Goal: Task Accomplishment & Management: Use online tool/utility

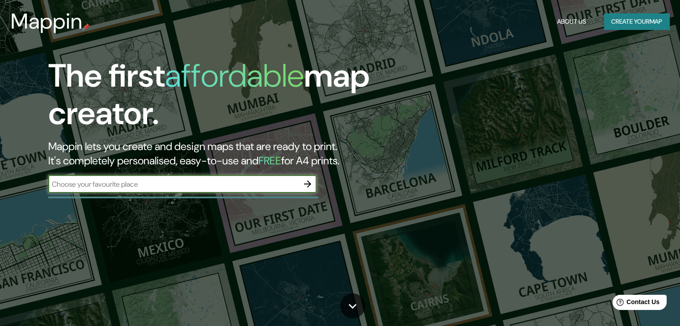
click at [228, 185] on input "text" at bounding box center [173, 184] width 250 height 10
type input "huaca de saltur"
click at [647, 300] on span "Contact Us" at bounding box center [643, 303] width 34 height 8
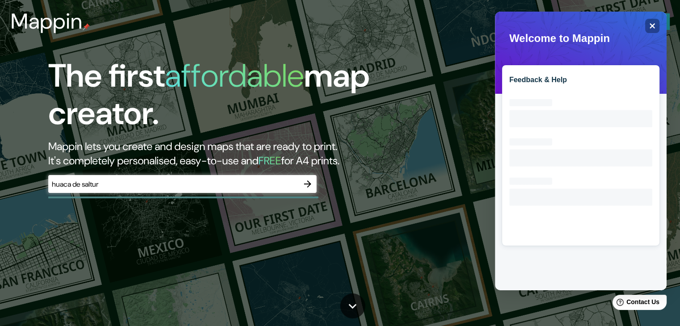
click at [427, 216] on div "The first affordable map creator. Mappin lets you create and design maps that a…" at bounding box center [340, 163] width 680 height 326
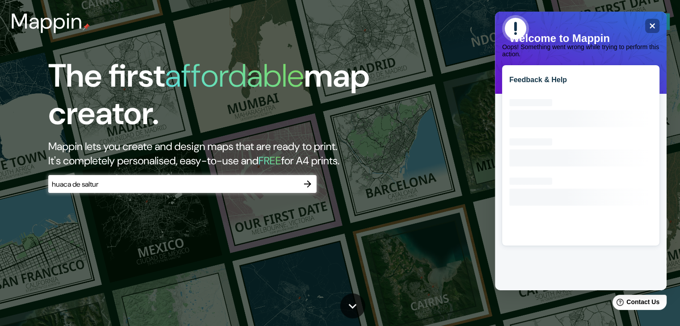
click at [651, 21] on span "Oops! Something went wrong while trying to perform this action." at bounding box center [580, 36] width 157 height 42
click at [660, 28] on div "Feedback & Help Loading interface..." at bounding box center [581, 151] width 172 height 279
click at [672, 40] on header "Mappin About Us Create your map" at bounding box center [340, 21] width 680 height 43
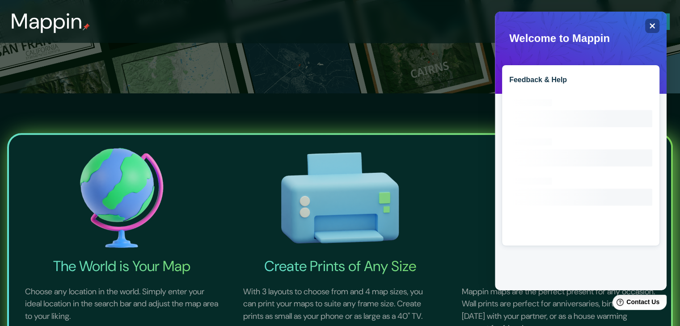
scroll to position [235, 0]
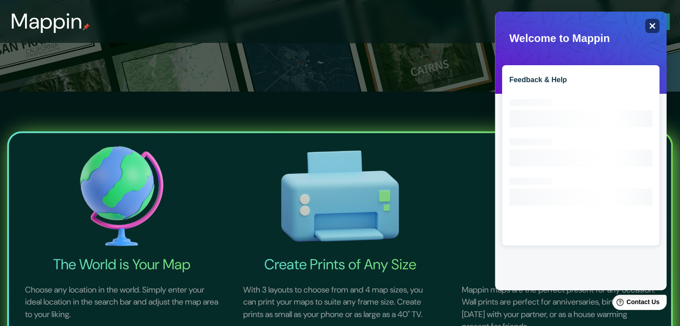
click at [651, 27] on icon at bounding box center [653, 26] width 6 height 6
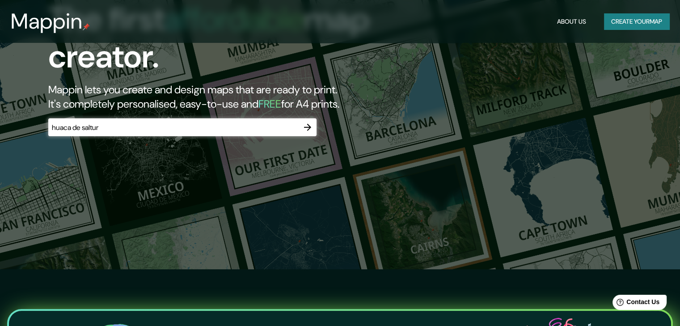
scroll to position [0, 0]
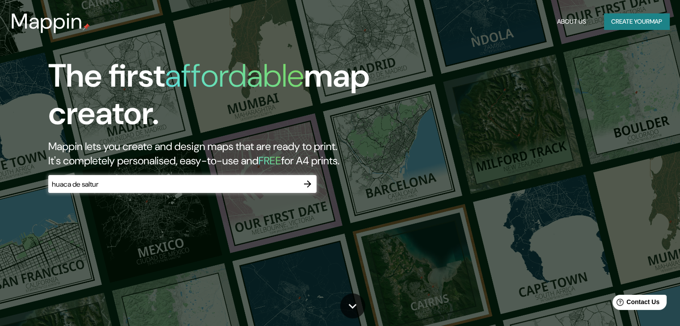
click at [256, 185] on input "huaca de saltur" at bounding box center [173, 184] width 250 height 10
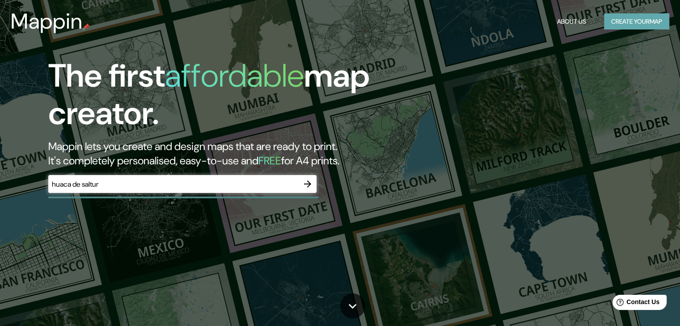
click at [625, 24] on button "Create your map" at bounding box center [636, 21] width 65 height 17
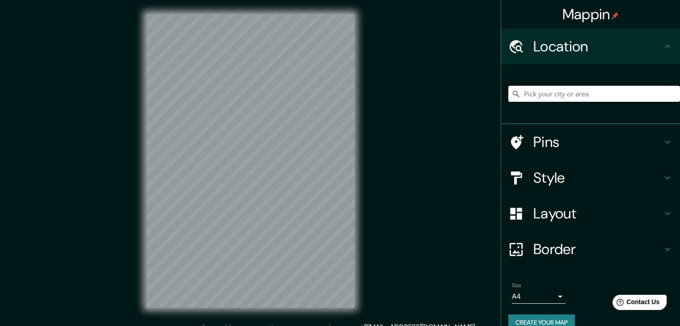
click at [533, 99] on input "Pick your city or area" at bounding box center [594, 94] width 172 height 16
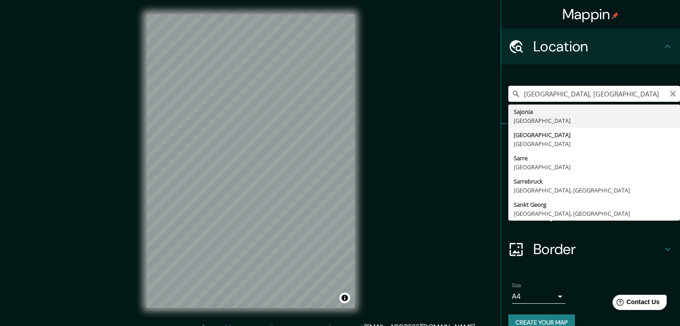
type input "[GEOGRAPHIC_DATA], [GEOGRAPHIC_DATA]"
click at [670, 93] on icon "Clear" at bounding box center [672, 93] width 5 height 5
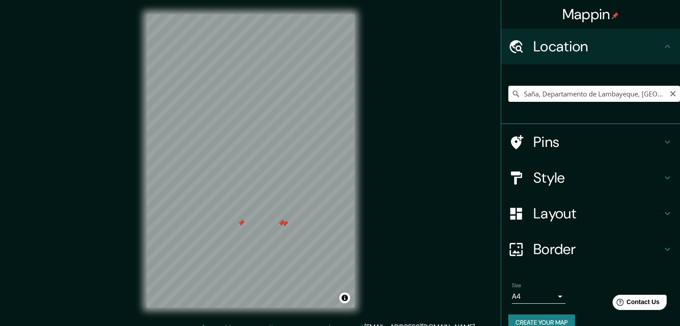
drag, startPoint x: 394, startPoint y: 149, endPoint x: 389, endPoint y: 176, distance: 26.9
click at [461, 172] on div "Mappin Location [GEOGRAPHIC_DATA], [GEOGRAPHIC_DATA], [GEOGRAPHIC_DATA] Pins St…" at bounding box center [340, 168] width 680 height 337
click at [480, 229] on div "Mappin Location [GEOGRAPHIC_DATA], [GEOGRAPHIC_DATA], [GEOGRAPHIC_DATA] Pins St…" at bounding box center [340, 168] width 680 height 337
click at [402, 207] on div "Mappin Location [GEOGRAPHIC_DATA], [GEOGRAPHIC_DATA], [GEOGRAPHIC_DATA] Pins St…" at bounding box center [340, 168] width 680 height 337
click at [377, 147] on div "Mappin Location [GEOGRAPHIC_DATA], [GEOGRAPHIC_DATA], [GEOGRAPHIC_DATA] Pins St…" at bounding box center [340, 168] width 680 height 337
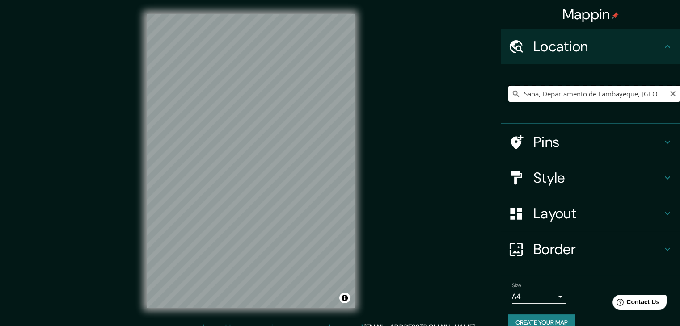
click at [653, 94] on input "Saña, Departamento de Lambayeque, [GEOGRAPHIC_DATA]" at bounding box center [594, 94] width 172 height 16
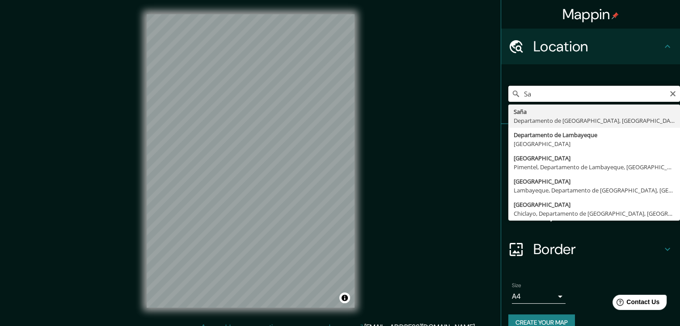
type input "S"
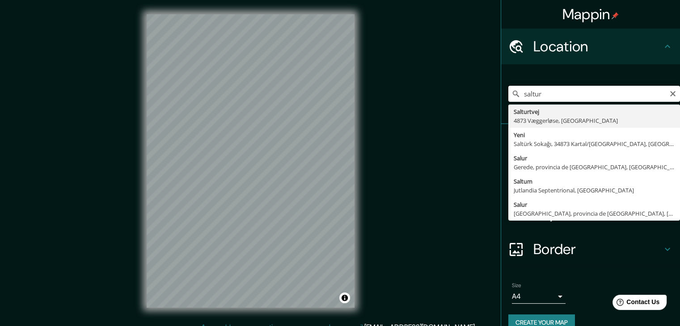
click at [547, 101] on input "saltur" at bounding box center [594, 94] width 172 height 16
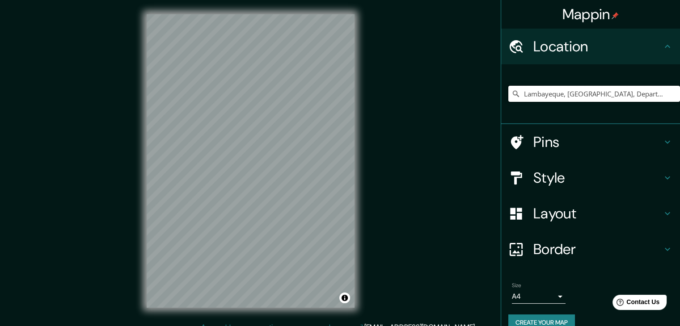
type input "Lambayeque, [GEOGRAPHIC_DATA], Departamento de [GEOGRAPHIC_DATA], [GEOGRAPHIC_D…"
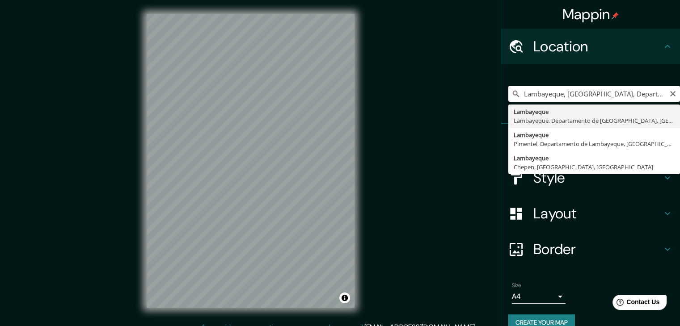
drag, startPoint x: 643, startPoint y: 92, endPoint x: 512, endPoint y: 111, distance: 133.3
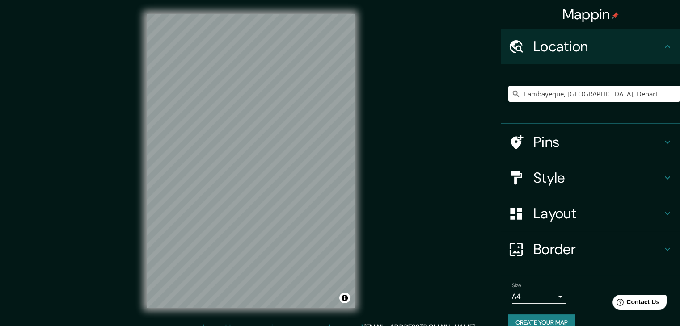
click at [436, 101] on div "Mappin Location [GEOGRAPHIC_DATA], [GEOGRAPHIC_DATA], [GEOGRAPHIC_DATA], [GEOGR…" at bounding box center [340, 168] width 680 height 337
